Goal: Task Accomplishment & Management: Manage account settings

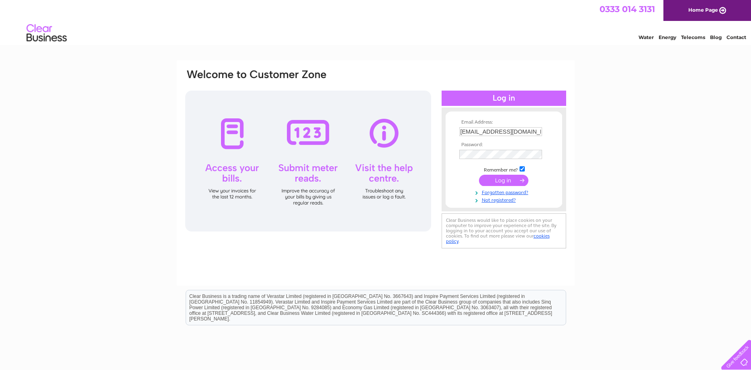
click at [499, 181] on input "submit" at bounding box center [503, 179] width 49 height 11
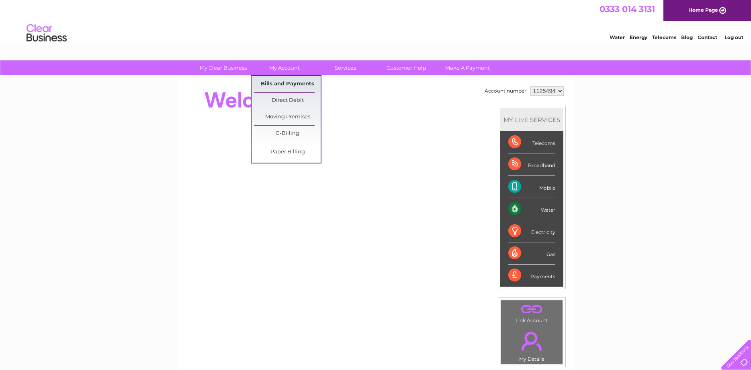
click at [283, 84] on link "Bills and Payments" at bounding box center [288, 84] width 66 height 16
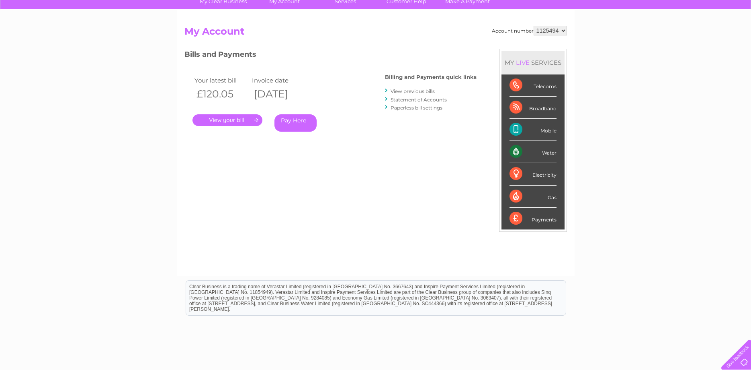
scroll to position [82, 0]
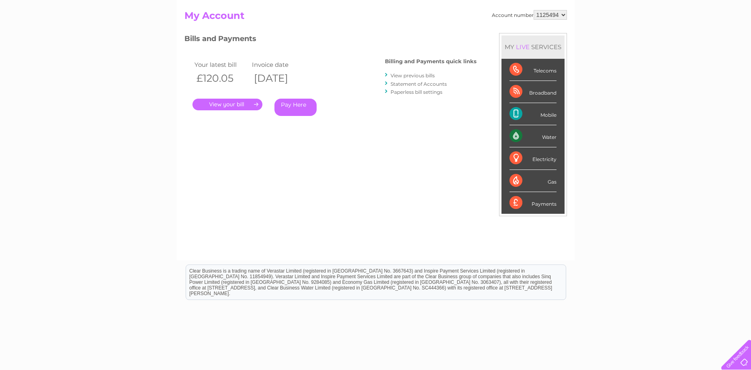
click at [230, 105] on link "." at bounding box center [228, 105] width 70 height 12
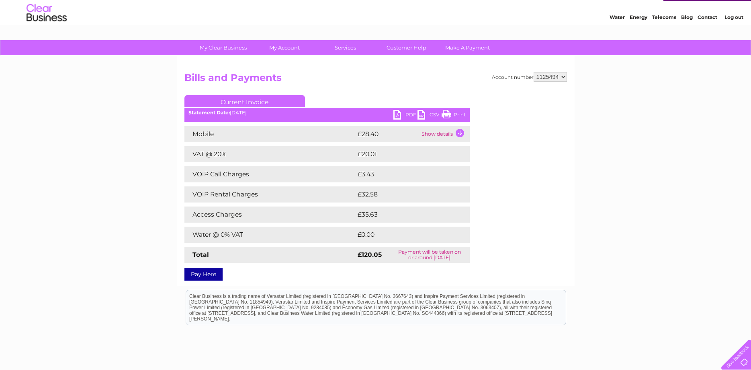
scroll to position [41, 0]
